Goal: Task Accomplishment & Management: Manage account settings

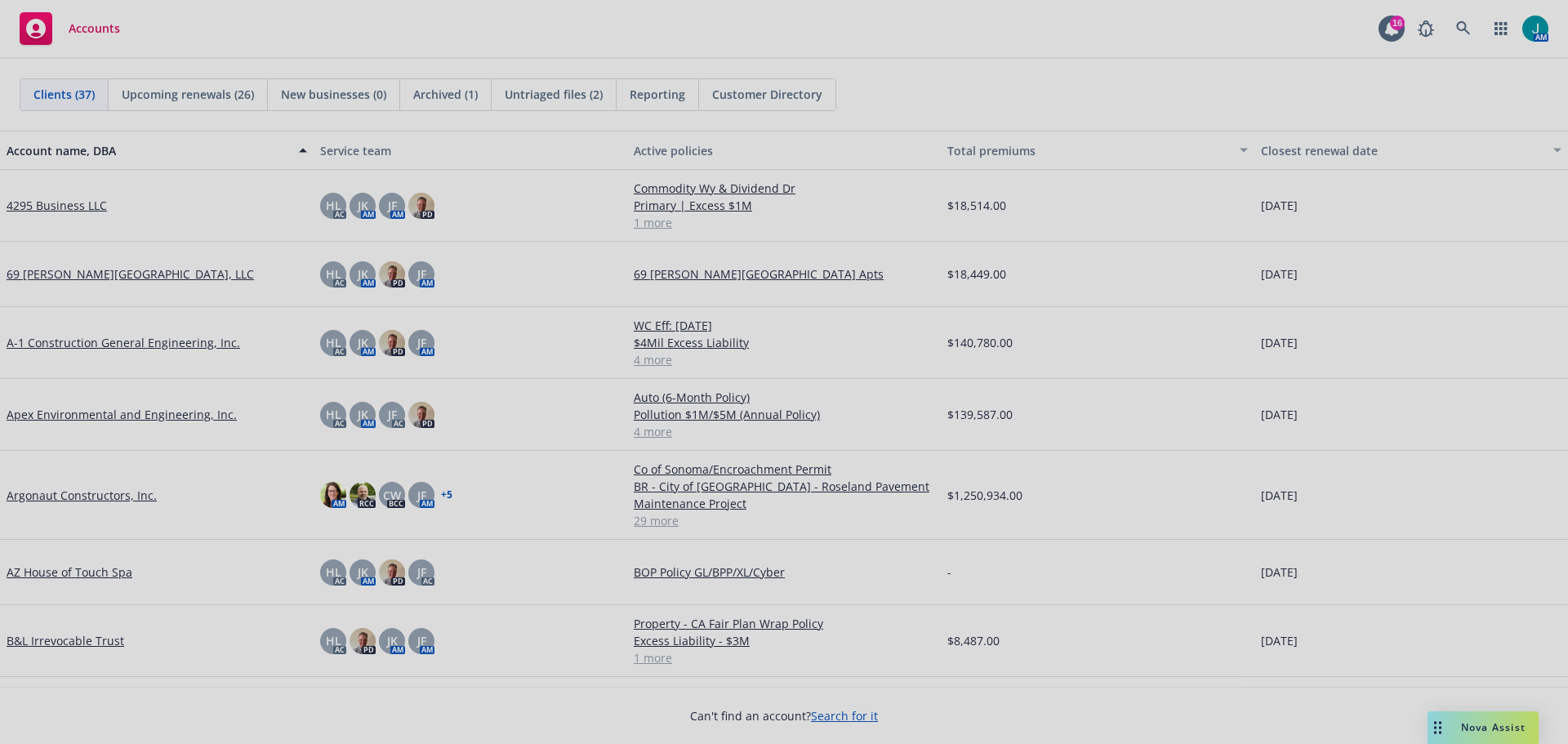
click at [1459, 27] on div at bounding box center [784, 372] width 1568 height 744
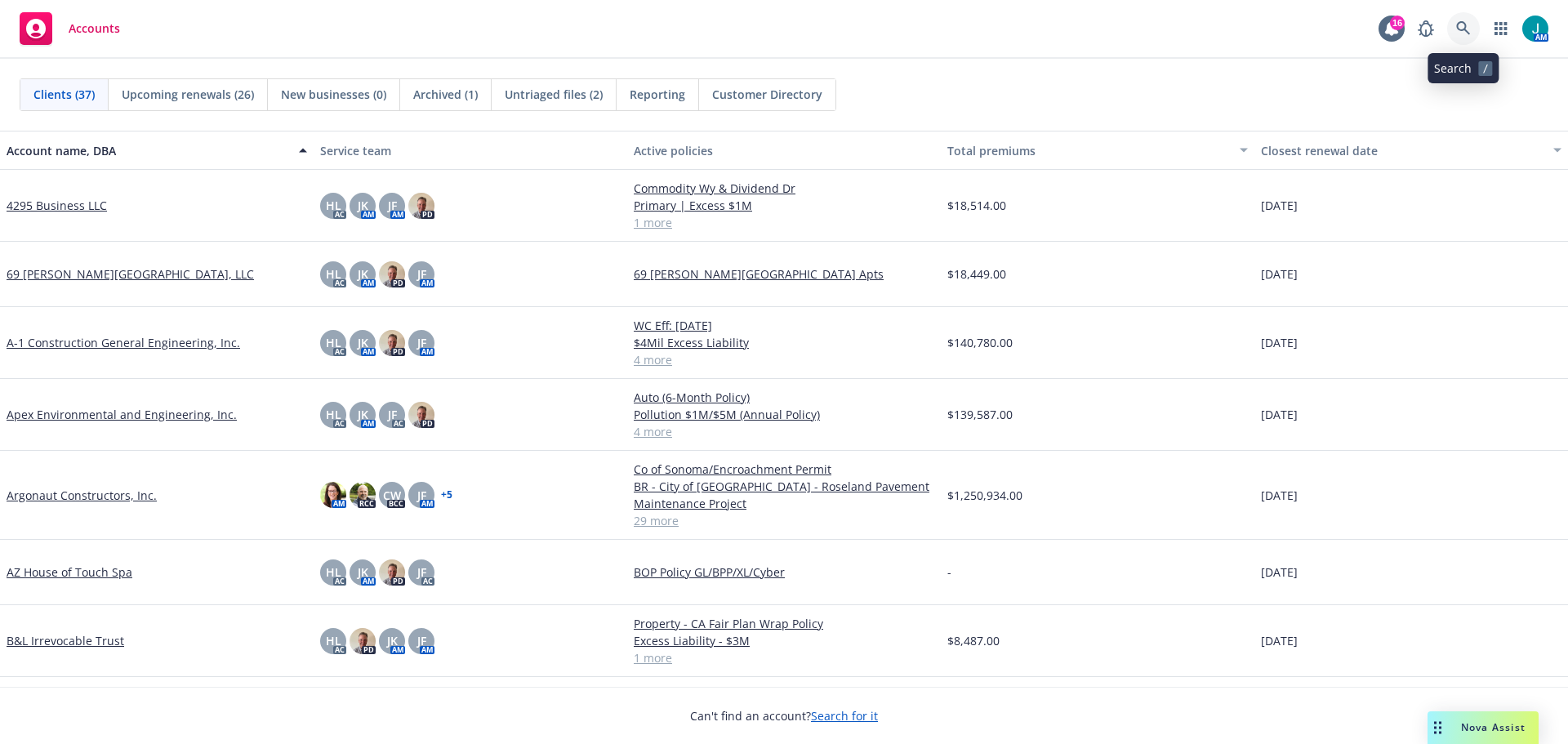
click at [1465, 30] on icon at bounding box center [1462, 29] width 14 height 14
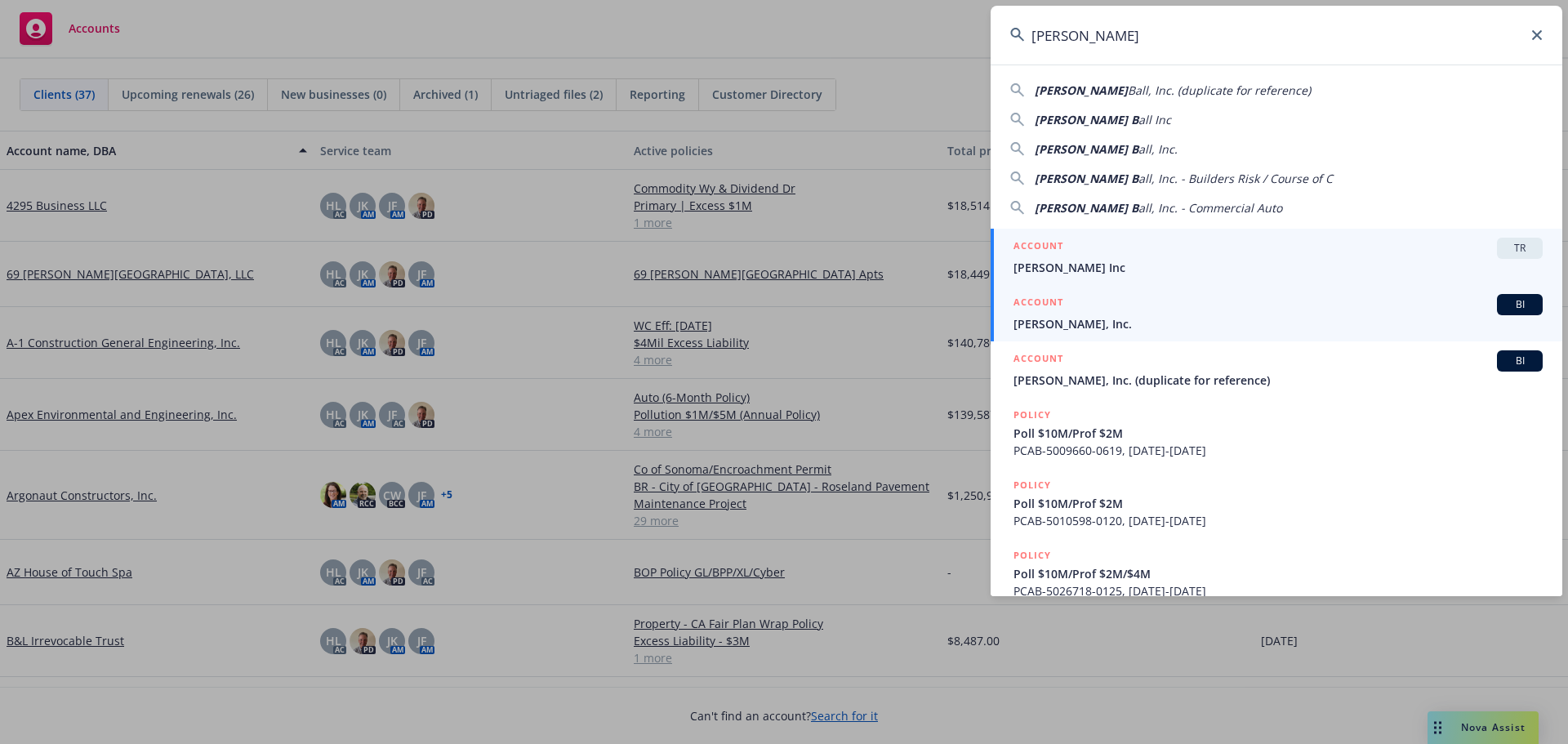
type input "[PERSON_NAME]"
click at [1511, 311] on span "BI" at bounding box center [1520, 304] width 33 height 15
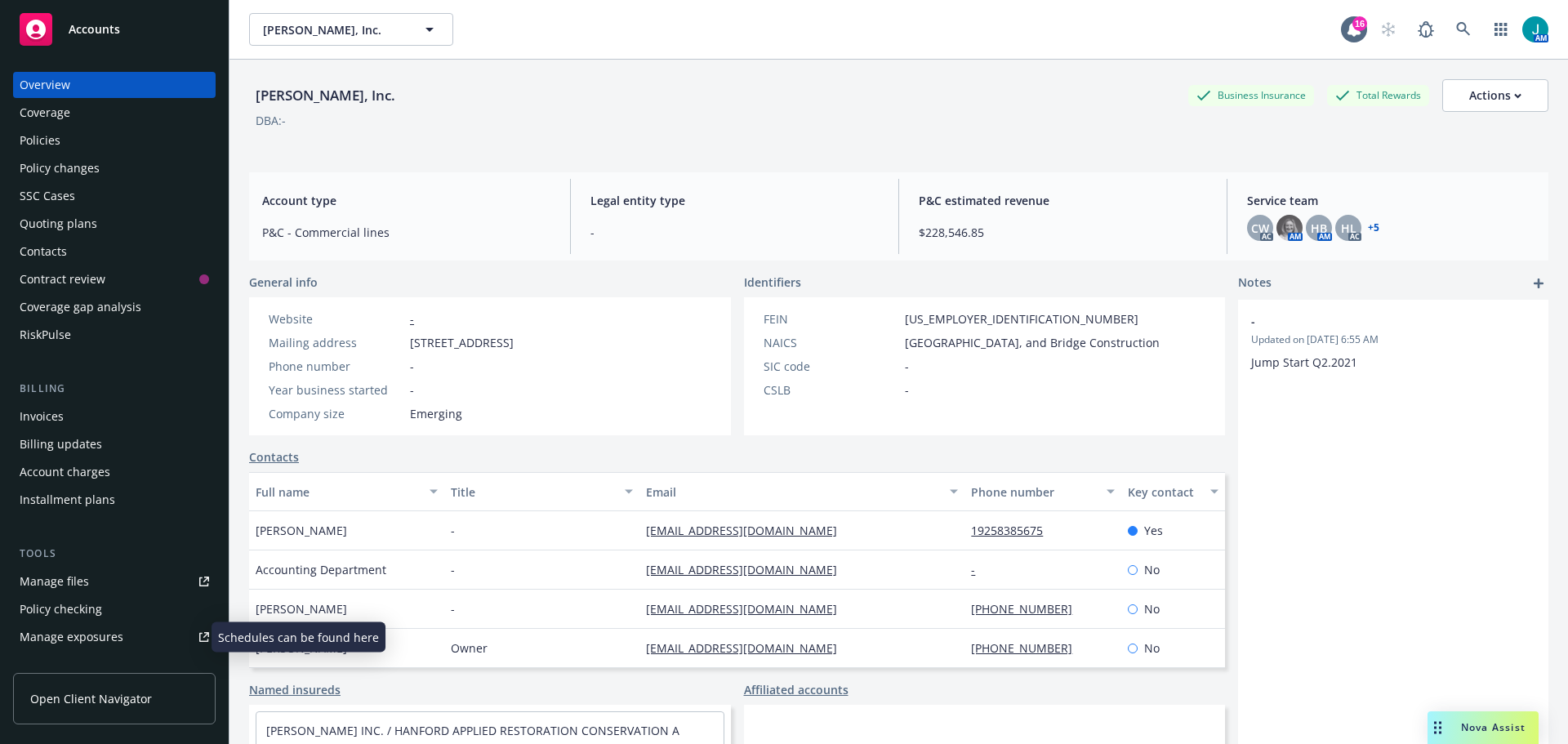
click at [79, 642] on div "Manage exposures" at bounding box center [72, 637] width 104 height 26
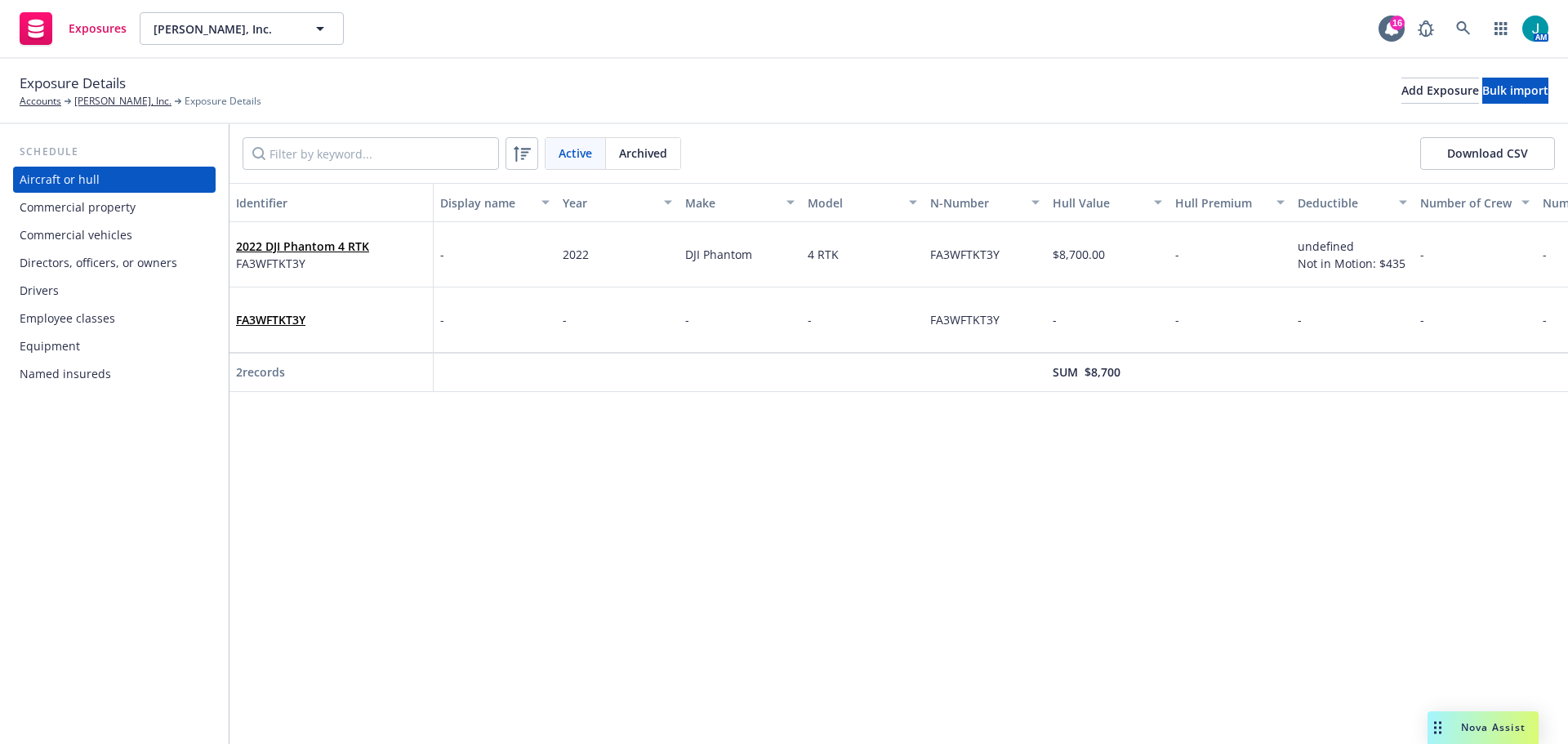
click at [52, 290] on div "Drivers" at bounding box center [39, 291] width 39 height 26
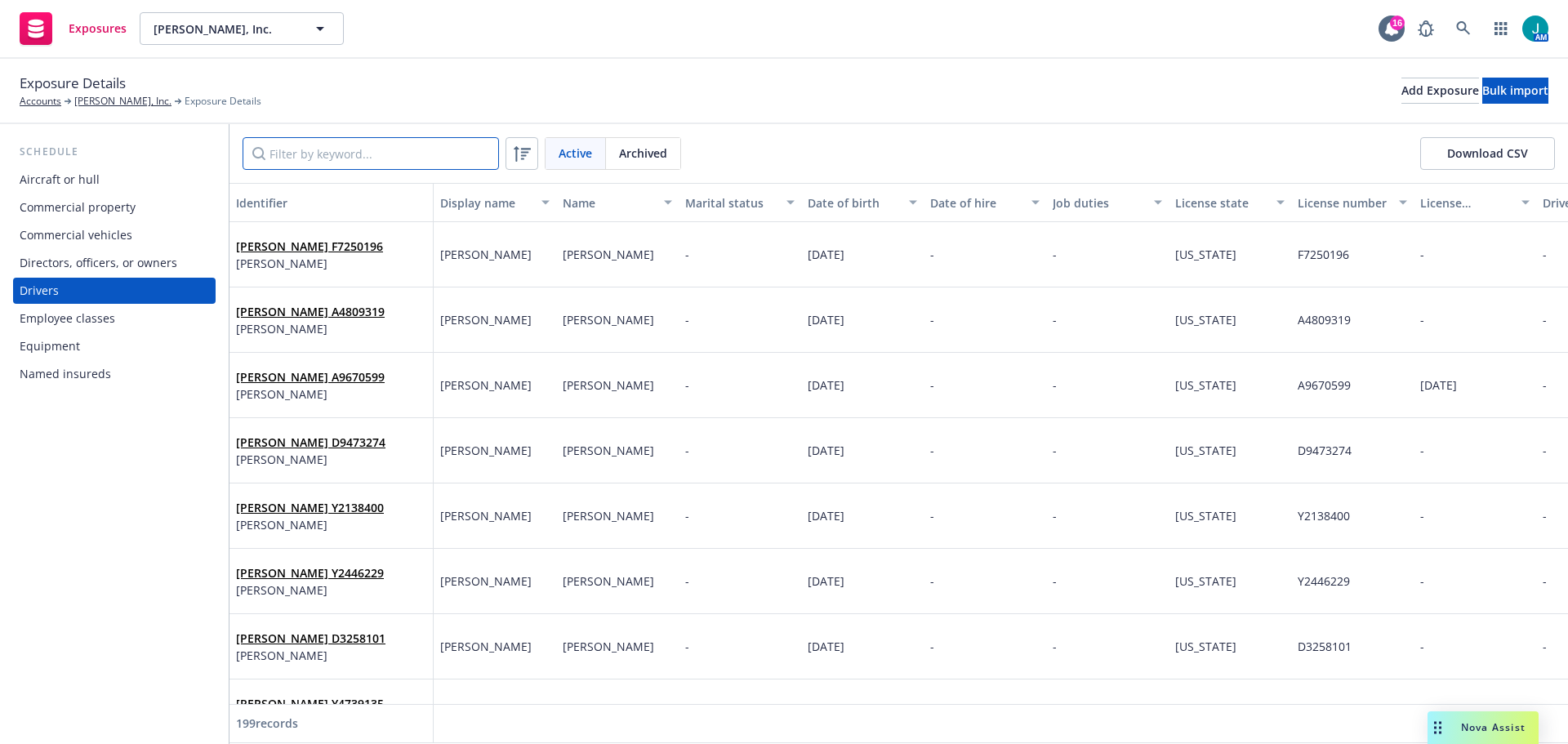
click at [324, 152] on input "Filter by keyword..." at bounding box center [370, 154] width 256 height 33
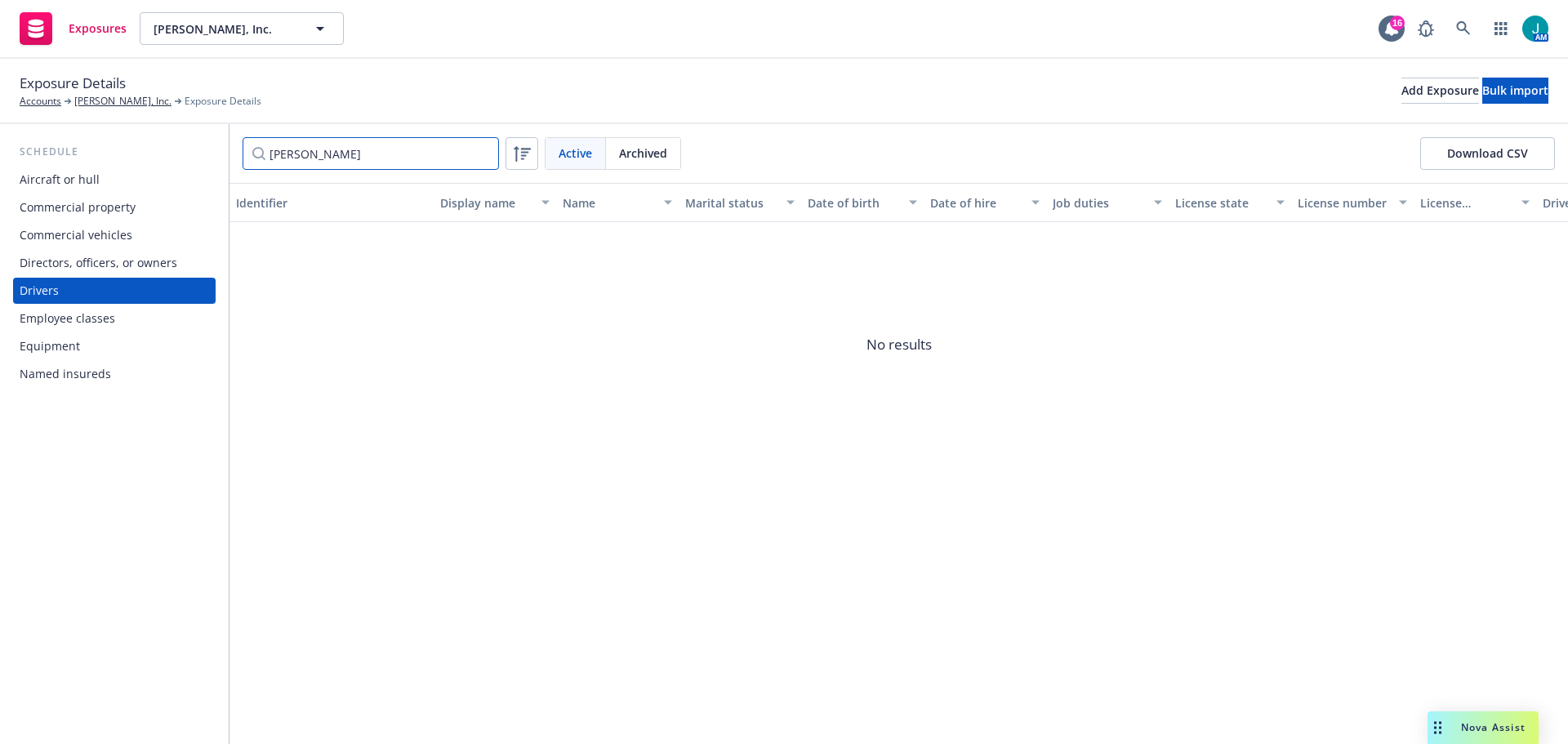
click at [304, 148] on input "[PERSON_NAME]" at bounding box center [370, 154] width 256 height 33
type input "n"
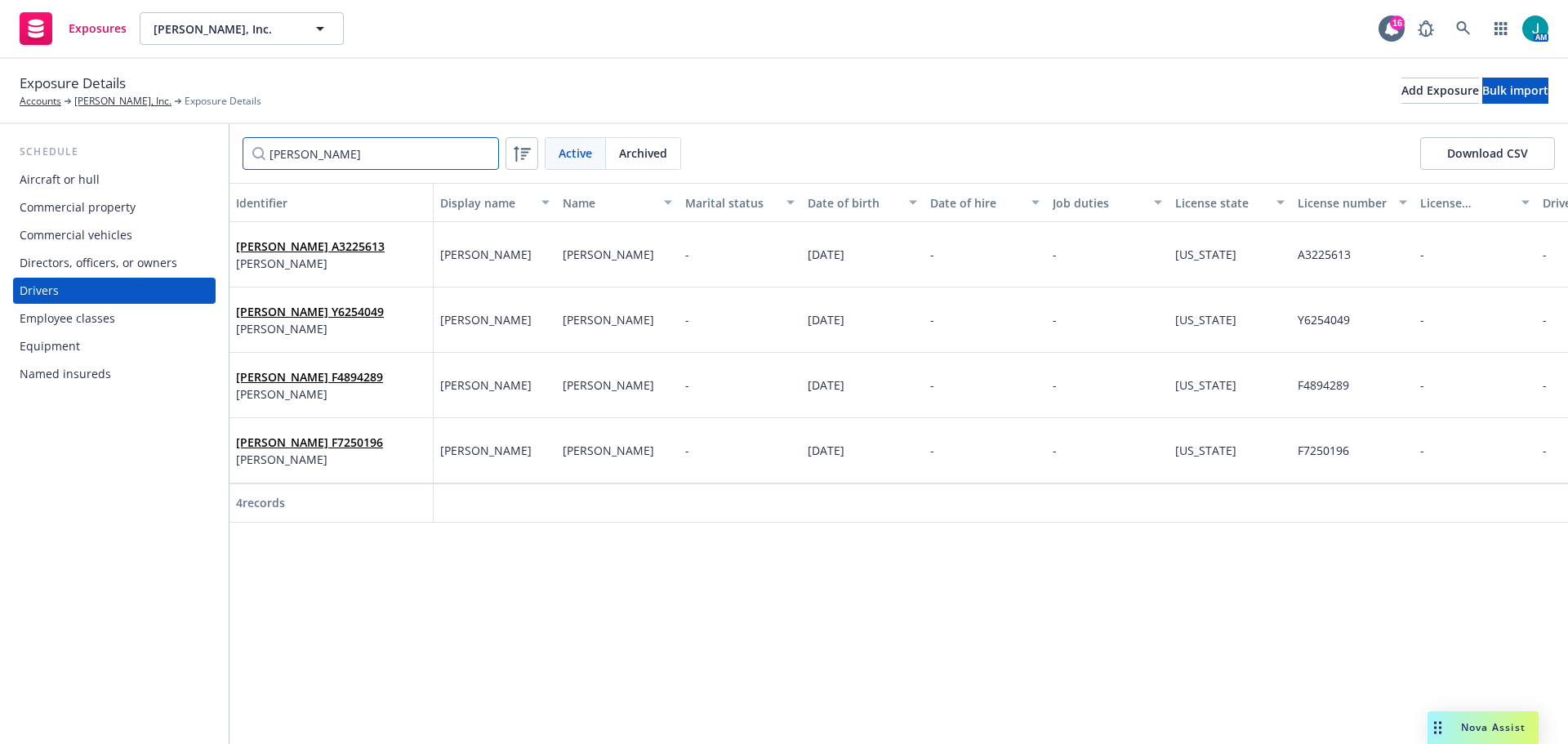
type input "J"
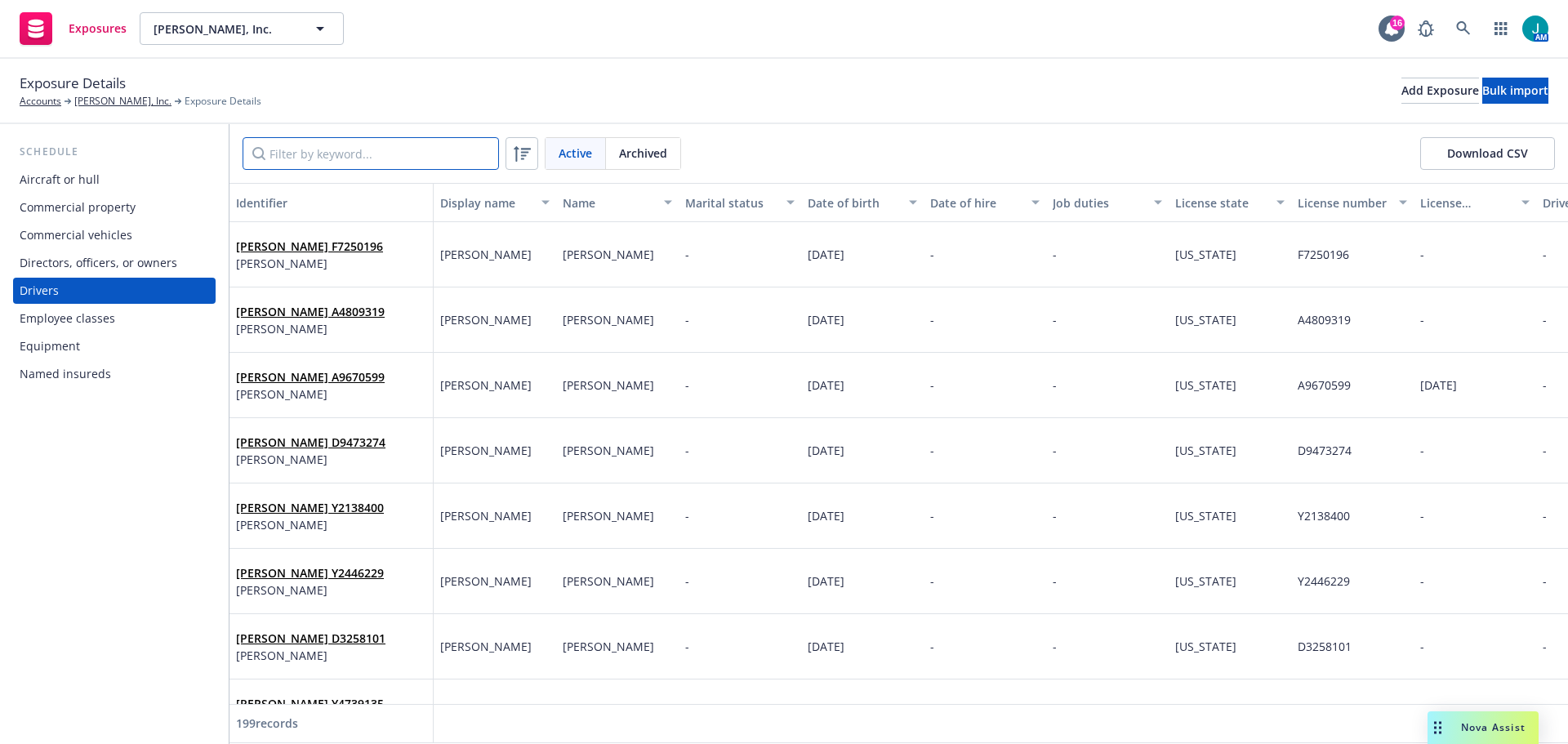
click at [282, 164] on input "Filter by keyword..." at bounding box center [370, 154] width 256 height 33
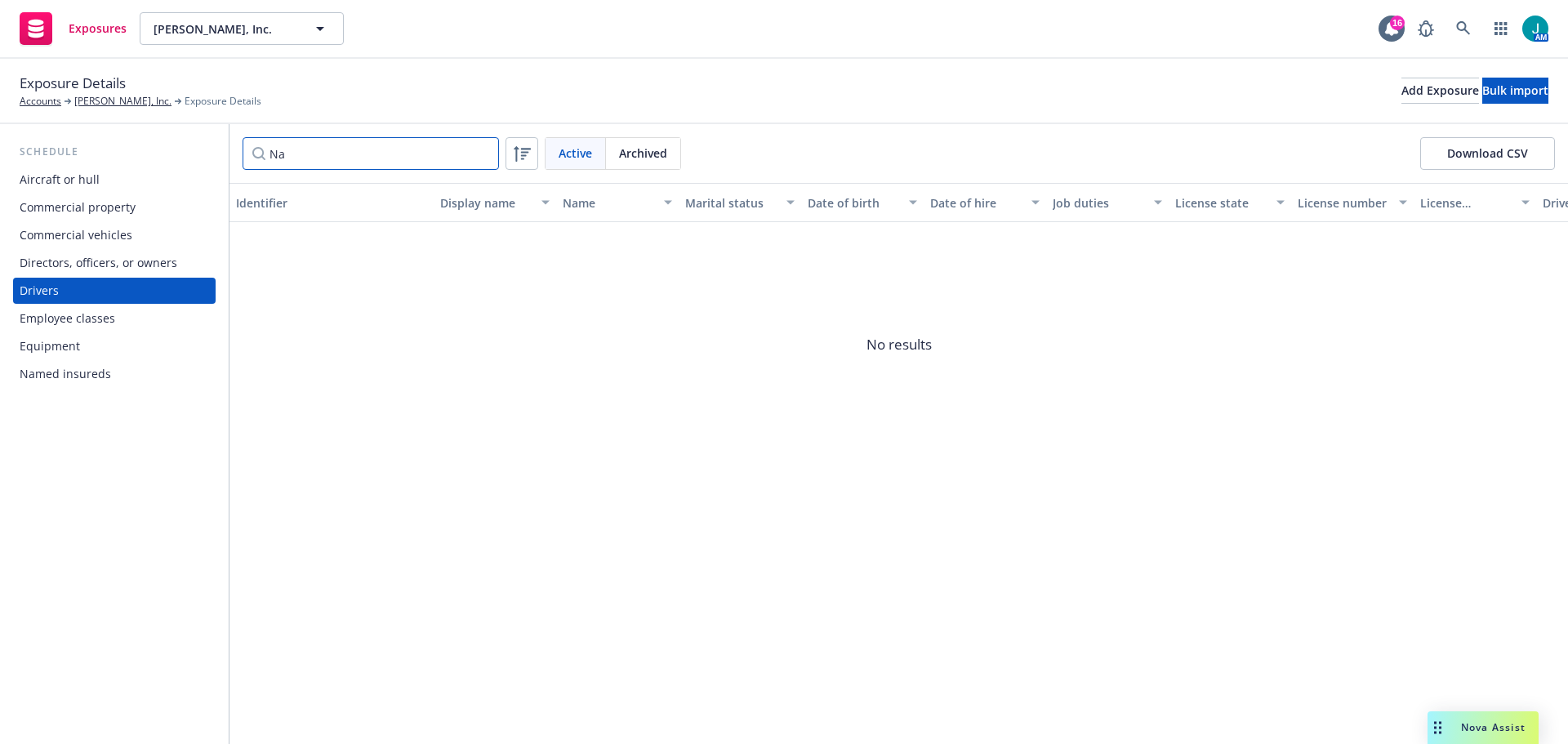
type input "N"
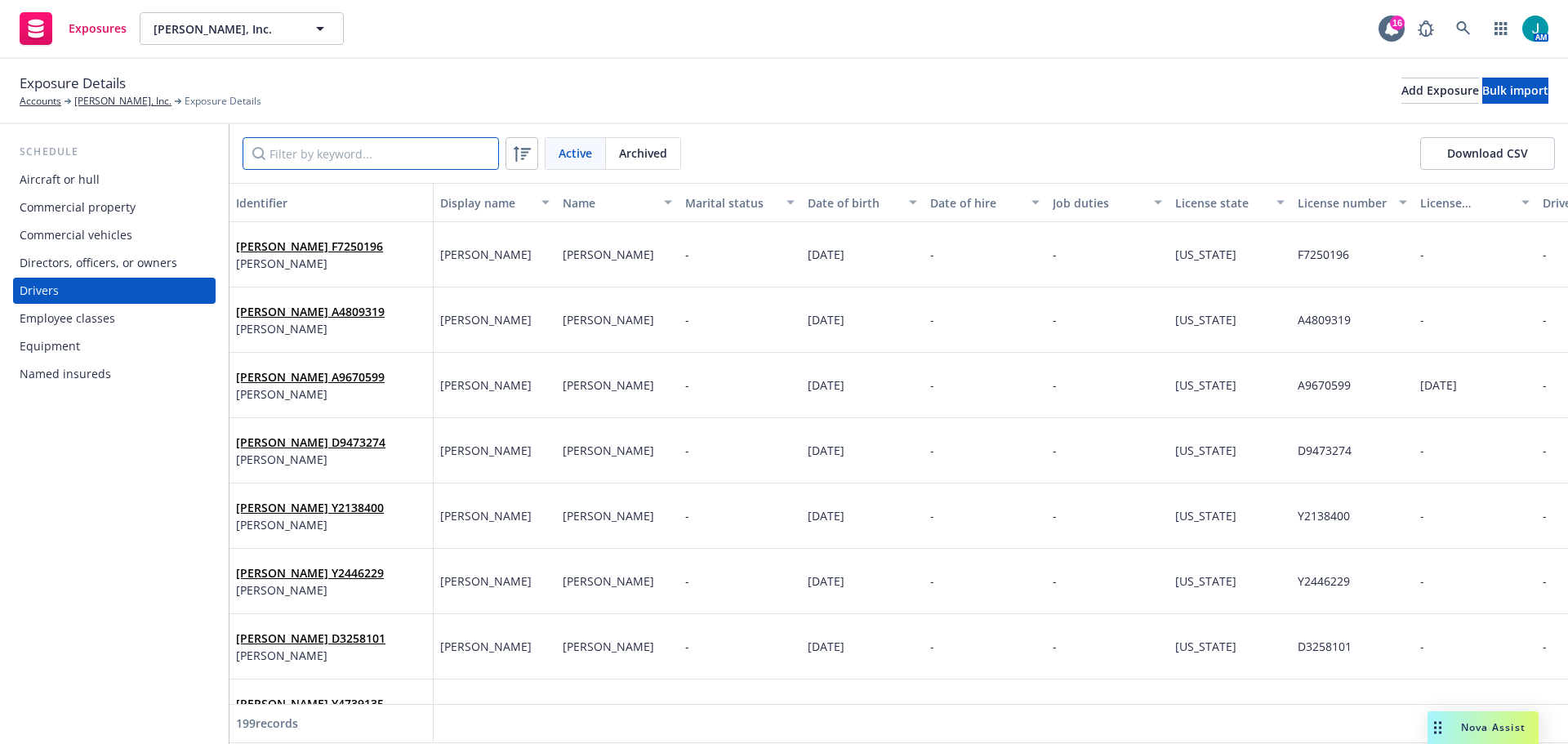
click at [292, 151] on input "Filter by keyword..." at bounding box center [370, 154] width 256 height 33
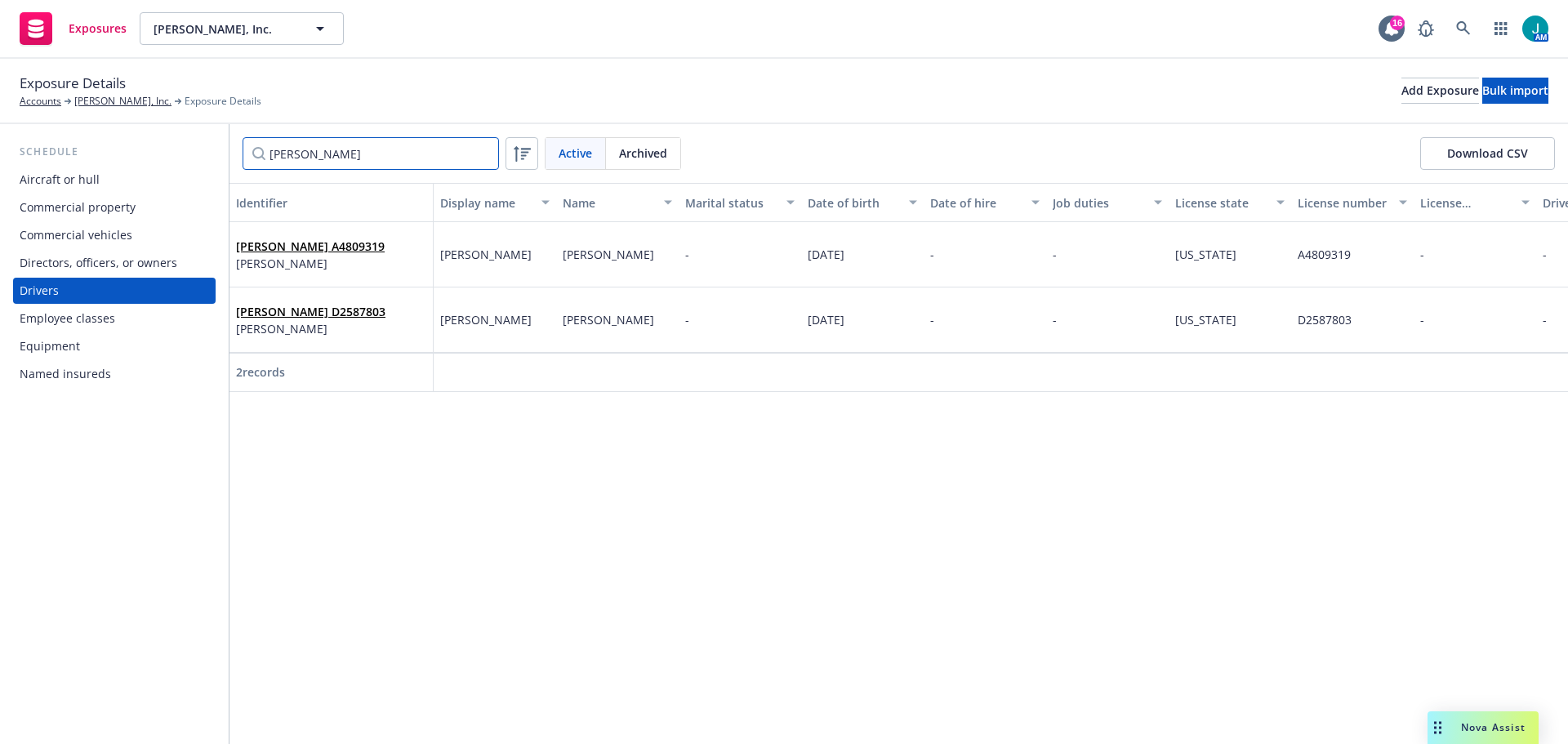
type input "[PERSON_NAME]"
